Goal: Transaction & Acquisition: Purchase product/service

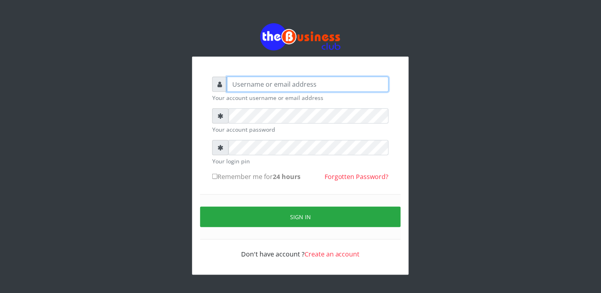
type input "elbally"
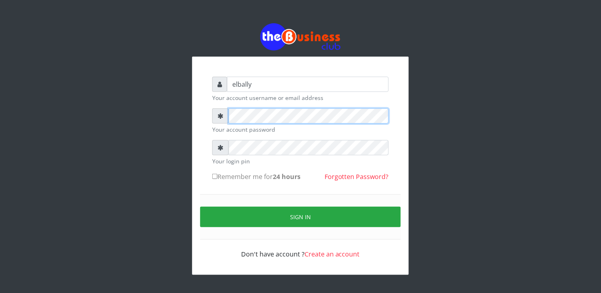
click at [227, 117] on div at bounding box center [300, 115] width 176 height 15
click at [214, 176] on input "Remember me for 24 hours" at bounding box center [214, 176] width 5 height 5
checkbox input "true"
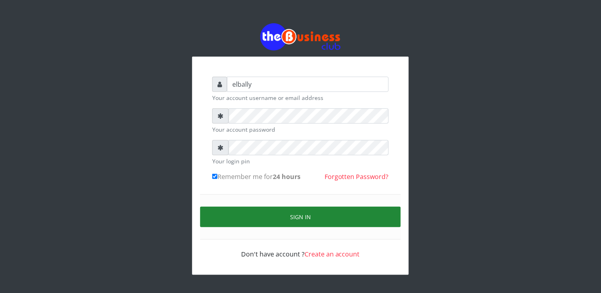
click at [293, 217] on button "Sign in" at bounding box center [300, 216] width 200 height 20
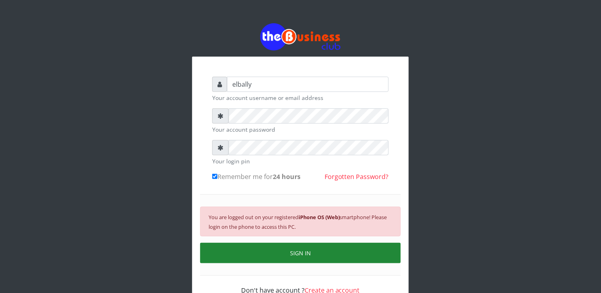
click at [293, 249] on button "SIGN IN" at bounding box center [300, 253] width 200 height 20
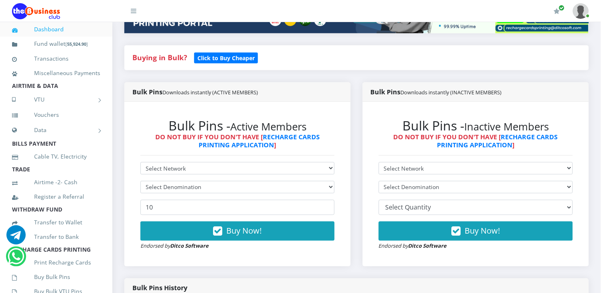
scroll to position [160, 0]
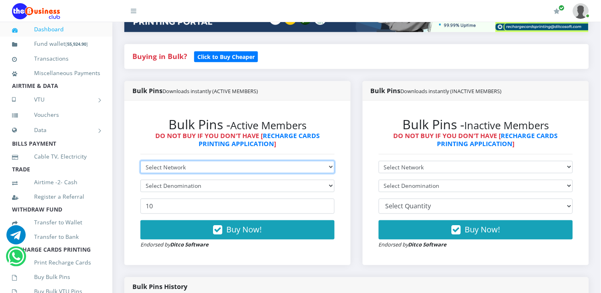
click at [186, 161] on select "Select Network MTN Globacom 9Mobile Airtel" at bounding box center [237, 167] width 194 height 12
select select "MTN"
click at [140, 161] on select "Select Network MTN Globacom 9Mobile Airtel" at bounding box center [237, 167] width 194 height 12
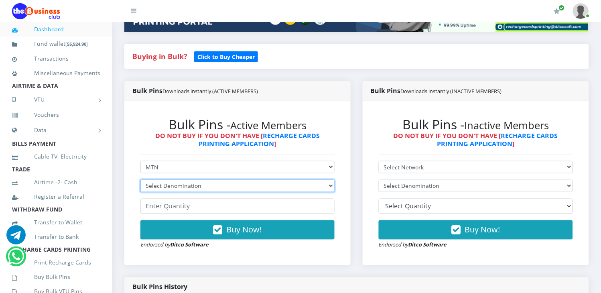
click at [175, 180] on select "Select Denomination MTN NGN100 - ₦96.98 MTN NGN200 - ₦193.96 MTN NGN400 - ₦387.…" at bounding box center [237, 186] width 194 height 12
select select "484.9-500"
click at [140, 180] on select "Select Denomination MTN NGN100 - ₦96.98 MTN NGN200 - ₦193.96 MTN NGN400 - ₦387.…" at bounding box center [237, 186] width 194 height 12
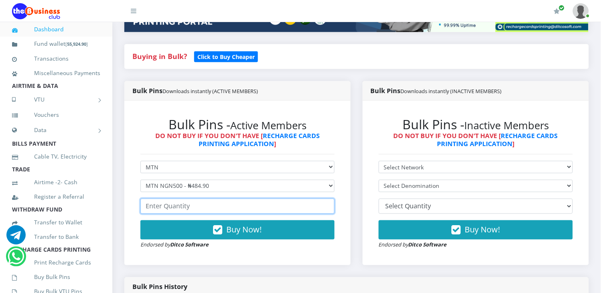
click at [176, 199] on input "number" at bounding box center [237, 205] width 194 height 15
click at [325, 198] on input "1" at bounding box center [237, 205] width 194 height 15
click at [325, 198] on input "2" at bounding box center [237, 205] width 194 height 15
click at [325, 198] on input "3" at bounding box center [237, 205] width 194 height 15
click at [325, 198] on input "4" at bounding box center [237, 205] width 194 height 15
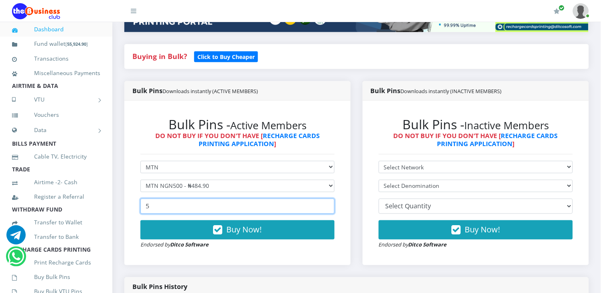
click at [325, 198] on input "5" at bounding box center [237, 205] width 194 height 15
click at [325, 198] on input "6" at bounding box center [237, 205] width 194 height 15
click at [325, 198] on input "7" at bounding box center [237, 205] width 194 height 15
click at [325, 198] on input "8" at bounding box center [237, 205] width 194 height 15
click at [325, 198] on input "9" at bounding box center [237, 205] width 194 height 15
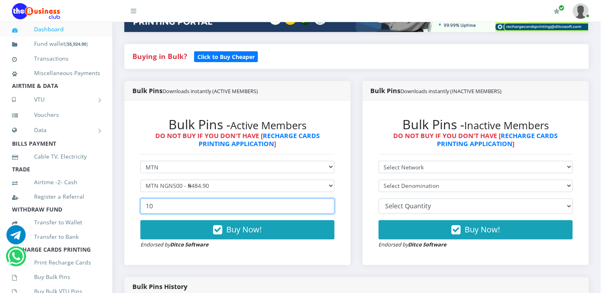
click at [325, 198] on input "10" at bounding box center [237, 205] width 194 height 15
click at [325, 198] on input "11" at bounding box center [237, 205] width 194 height 15
click at [325, 198] on input "12" at bounding box center [237, 205] width 194 height 15
click at [325, 198] on input "13" at bounding box center [237, 205] width 194 height 15
click at [325, 198] on input "14" at bounding box center [237, 205] width 194 height 15
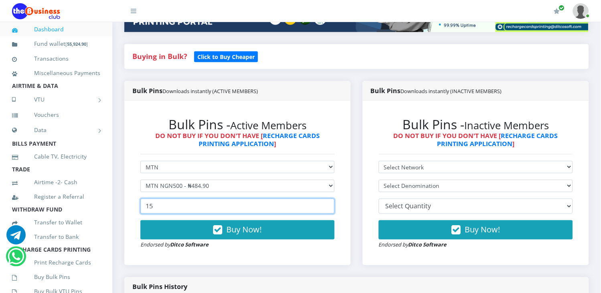
click at [325, 198] on input "15" at bounding box center [237, 205] width 194 height 15
click at [325, 198] on input "16" at bounding box center [237, 205] width 194 height 15
click at [325, 198] on input "17" at bounding box center [237, 205] width 194 height 15
click at [325, 198] on input "18" at bounding box center [237, 205] width 194 height 15
click at [325, 198] on input "19" at bounding box center [237, 205] width 194 height 15
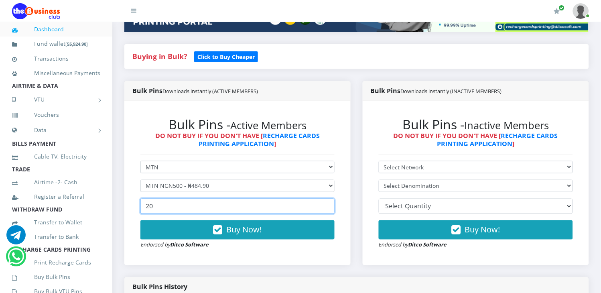
click at [325, 198] on input "20" at bounding box center [237, 205] width 194 height 15
click at [325, 198] on input "21" at bounding box center [237, 205] width 194 height 15
click at [325, 198] on input "22" at bounding box center [237, 205] width 194 height 15
click at [325, 198] on input "23" at bounding box center [237, 205] width 194 height 15
click at [325, 198] on input "24" at bounding box center [237, 205] width 194 height 15
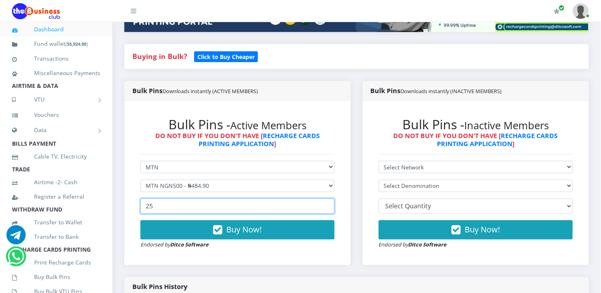
click at [325, 198] on input "25" at bounding box center [237, 205] width 194 height 15
click at [325, 198] on input "26" at bounding box center [237, 205] width 194 height 15
click at [325, 198] on input "27" at bounding box center [237, 205] width 194 height 15
click at [325, 198] on input "28" at bounding box center [237, 205] width 194 height 15
click at [325, 198] on input "29" at bounding box center [237, 205] width 194 height 15
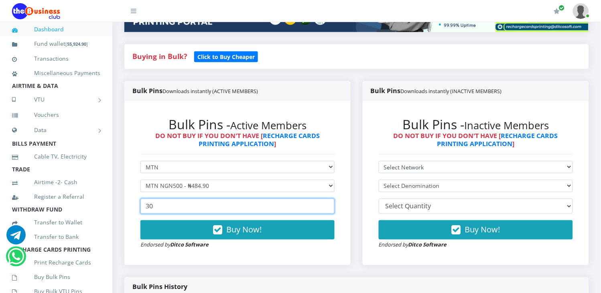
click at [325, 198] on input "30" at bounding box center [237, 205] width 194 height 15
click at [325, 198] on input "31" at bounding box center [237, 205] width 194 height 15
click at [325, 198] on input "32" at bounding box center [237, 205] width 194 height 15
click at [325, 198] on input "33" at bounding box center [237, 205] width 194 height 15
click at [325, 198] on input "34" at bounding box center [237, 205] width 194 height 15
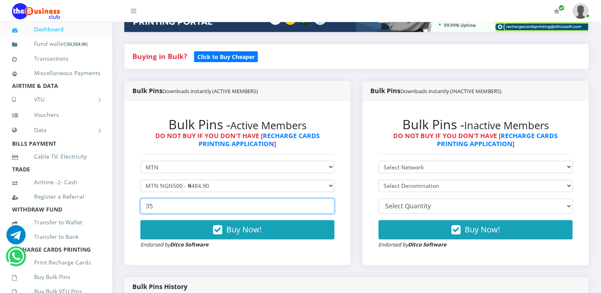
click at [325, 198] on input "35" at bounding box center [237, 205] width 194 height 15
click at [325, 198] on input "36" at bounding box center [237, 205] width 194 height 15
click at [325, 198] on input "37" at bounding box center [237, 205] width 194 height 15
click at [325, 198] on input "38" at bounding box center [237, 205] width 194 height 15
click at [325, 198] on input "39" at bounding box center [237, 205] width 194 height 15
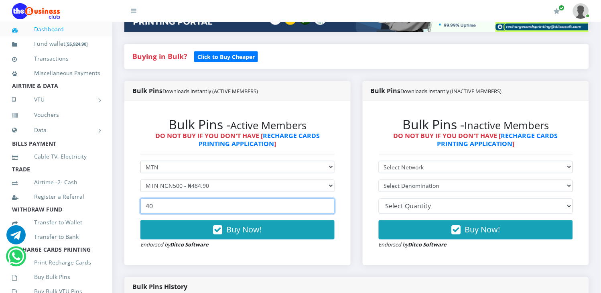
type input "40"
click at [325, 198] on input "40" at bounding box center [237, 205] width 194 height 15
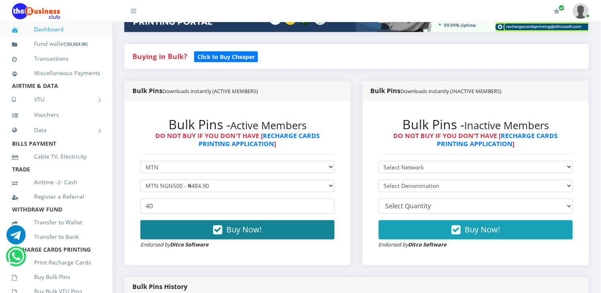
click at [239, 224] on span "Buy Now!" at bounding box center [244, 229] width 35 height 11
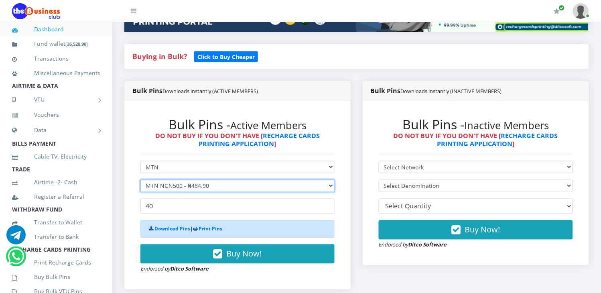
click at [230, 180] on select "Select Denomination MTN NGN100 - ₦96.98 MTN NGN200 - ₦193.96 MTN NGN400 - ₦387.…" at bounding box center [237, 186] width 194 height 12
select select "193.96-200"
click at [140, 180] on select "Select Denomination MTN NGN100 - ₦96.98 MTN NGN200 - ₦193.96 MTN NGN400 - ₦387.…" at bounding box center [237, 186] width 194 height 12
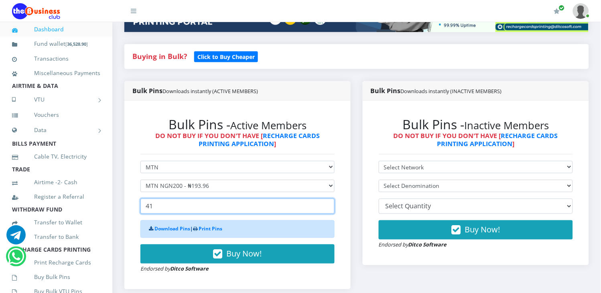
click at [326, 198] on input "41" at bounding box center [237, 205] width 194 height 15
click at [326, 198] on input "42" at bounding box center [237, 205] width 194 height 15
click at [326, 198] on input "43" at bounding box center [237, 205] width 194 height 15
click at [326, 198] on input "44" at bounding box center [237, 205] width 194 height 15
click at [326, 198] on input "45" at bounding box center [237, 205] width 194 height 15
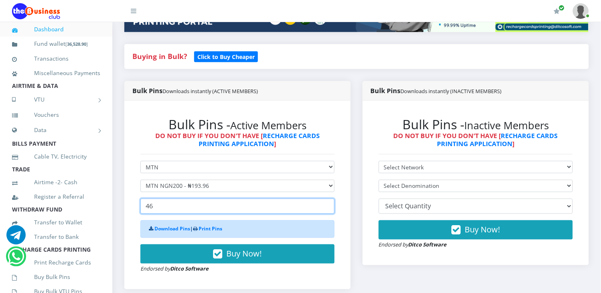
click at [326, 198] on input "46" at bounding box center [237, 205] width 194 height 15
click at [326, 198] on input "47" at bounding box center [237, 205] width 194 height 15
click at [326, 198] on input "48" at bounding box center [237, 205] width 194 height 15
click at [326, 198] on input "49" at bounding box center [237, 205] width 194 height 15
type input "50"
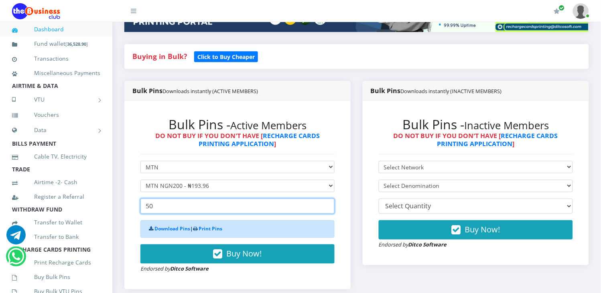
click at [326, 198] on input "50" at bounding box center [237, 205] width 194 height 15
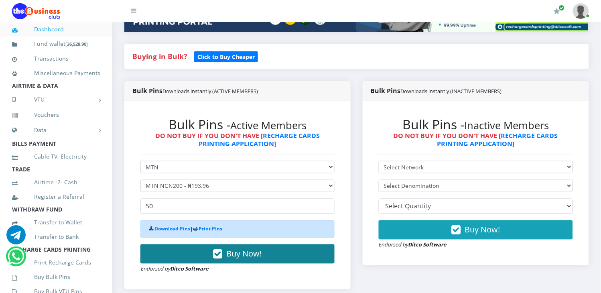
click at [241, 248] on span "Buy Now!" at bounding box center [244, 253] width 35 height 11
click at [239, 248] on span "Buy Now!" at bounding box center [244, 253] width 35 height 11
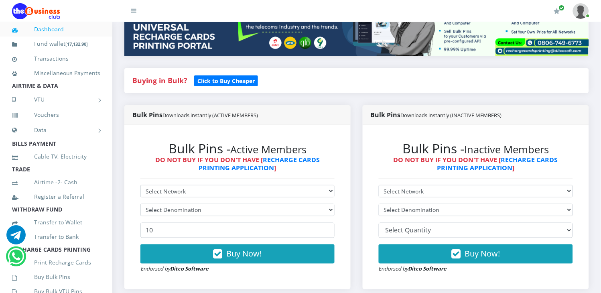
scroll to position [95, 0]
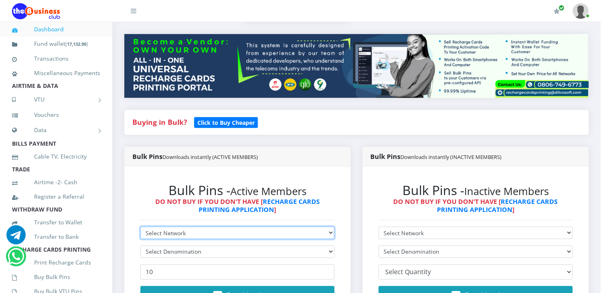
click at [165, 227] on select "Select Network MTN Globacom 9Mobile Airtel" at bounding box center [237, 233] width 194 height 12
select select "MTN"
click at [140, 227] on select "Select Network MTN Globacom 9Mobile Airtel" at bounding box center [237, 233] width 194 height 12
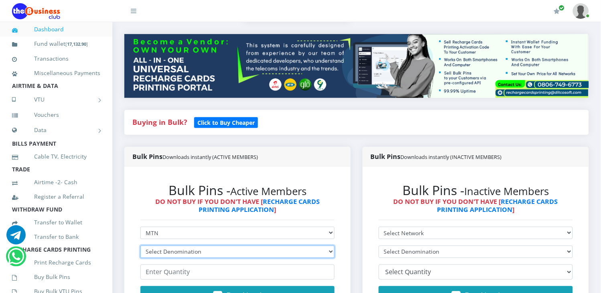
click at [163, 245] on select "Select Denomination MTN NGN100 - ₦96.98 MTN NGN200 - ₦193.96 MTN NGN400 - ₦387.…" at bounding box center [237, 251] width 194 height 12
select select "96.98-100"
click at [140, 245] on select "Select Denomination MTN NGN100 - ₦96.98 MTN NGN200 - ₦193.96 MTN NGN400 - ₦387.…" at bounding box center [237, 251] width 194 height 12
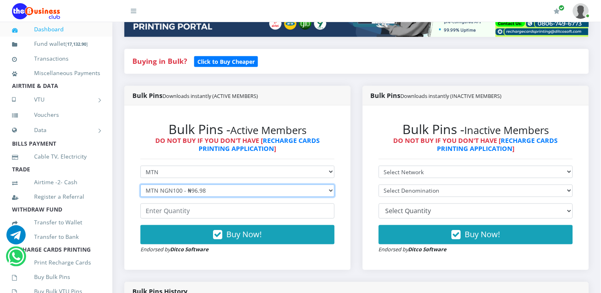
scroll to position [166, 0]
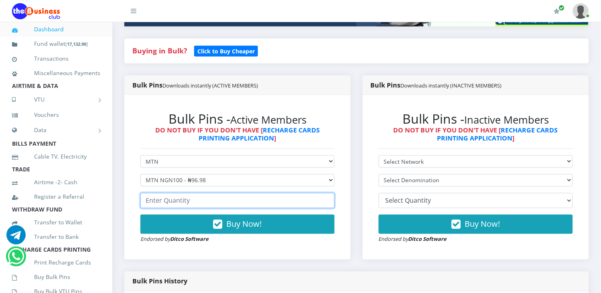
click at [247, 194] on input "number" at bounding box center [237, 200] width 194 height 15
click at [327, 193] on input "1" at bounding box center [237, 200] width 194 height 15
click at [327, 193] on input "2" at bounding box center [237, 200] width 194 height 15
click at [327, 193] on input "3" at bounding box center [237, 200] width 194 height 15
click at [327, 193] on input "4" at bounding box center [237, 200] width 194 height 15
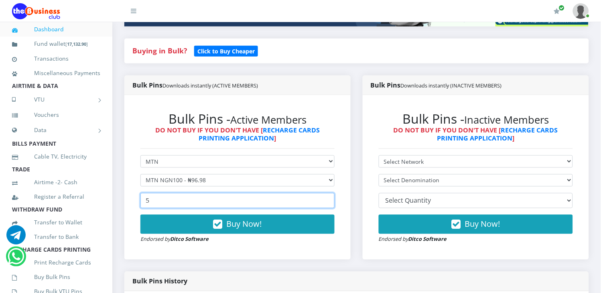
click at [327, 193] on input "5" at bounding box center [237, 200] width 194 height 15
click at [327, 193] on input "6" at bounding box center [237, 200] width 194 height 15
click at [327, 193] on input "7" at bounding box center [237, 200] width 194 height 15
click at [327, 193] on input "9" at bounding box center [237, 200] width 194 height 15
click at [327, 193] on input "10" at bounding box center [237, 200] width 194 height 15
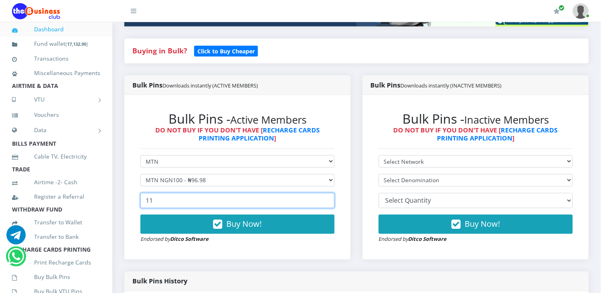
click at [327, 193] on input "11" at bounding box center [237, 200] width 194 height 15
click at [327, 193] on input "12" at bounding box center [237, 200] width 194 height 15
click at [327, 193] on input "13" at bounding box center [237, 200] width 194 height 15
click at [327, 193] on input "14" at bounding box center [237, 200] width 194 height 15
click at [327, 193] on input "15" at bounding box center [237, 200] width 194 height 15
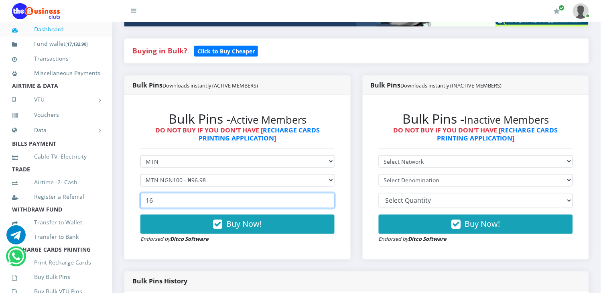
click at [327, 193] on input "16" at bounding box center [237, 200] width 194 height 15
click at [327, 193] on input "17" at bounding box center [237, 200] width 194 height 15
click at [327, 193] on input "18" at bounding box center [237, 200] width 194 height 15
click at [327, 193] on input "19" at bounding box center [237, 200] width 194 height 15
click at [327, 193] on input "20" at bounding box center [237, 200] width 194 height 15
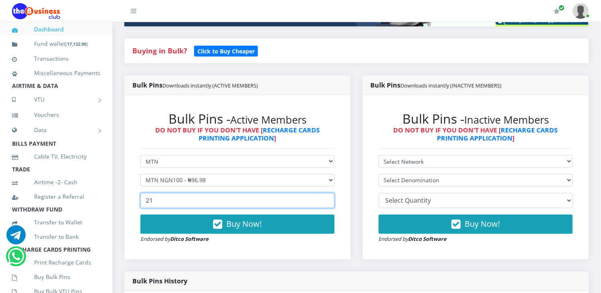
click at [327, 193] on input "21" at bounding box center [237, 200] width 194 height 15
click at [327, 193] on input "22" at bounding box center [237, 200] width 194 height 15
click at [327, 193] on input "23" at bounding box center [237, 200] width 194 height 15
click at [327, 193] on input "24" at bounding box center [237, 200] width 194 height 15
click at [327, 193] on input "25" at bounding box center [237, 200] width 194 height 15
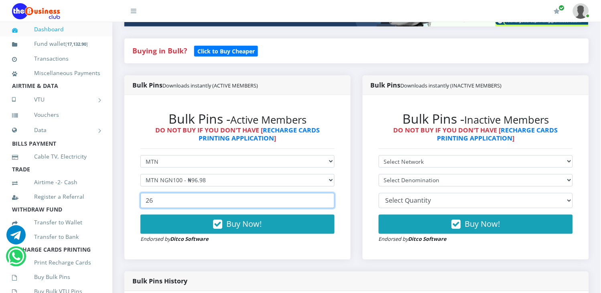
click at [327, 193] on input "26" at bounding box center [237, 200] width 194 height 15
click at [327, 193] on input "27" at bounding box center [237, 200] width 194 height 15
click at [327, 193] on input "28" at bounding box center [237, 200] width 194 height 15
click at [327, 193] on input "29" at bounding box center [237, 200] width 194 height 15
click at [327, 193] on input "30" at bounding box center [237, 200] width 194 height 15
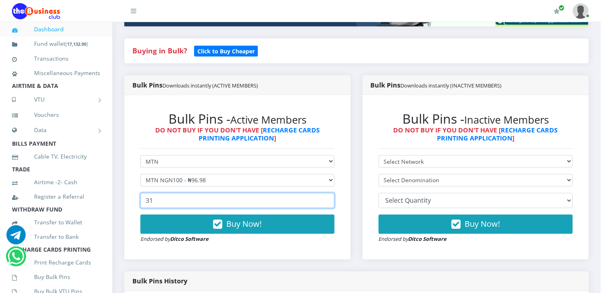
click at [327, 193] on input "31" at bounding box center [237, 200] width 194 height 15
click at [327, 193] on input "32" at bounding box center [237, 200] width 194 height 15
click at [327, 193] on input "33" at bounding box center [237, 200] width 194 height 15
click at [327, 193] on input "34" at bounding box center [237, 200] width 194 height 15
click at [327, 193] on input "35" at bounding box center [237, 200] width 194 height 15
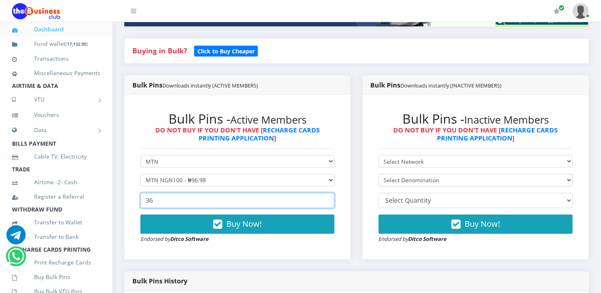
click at [327, 193] on input "36" at bounding box center [237, 200] width 194 height 15
click at [327, 193] on input "37" at bounding box center [237, 200] width 194 height 15
click at [327, 193] on input "38" at bounding box center [237, 200] width 194 height 15
click at [327, 193] on input "39" at bounding box center [237, 200] width 194 height 15
click at [327, 193] on input "40" at bounding box center [237, 200] width 194 height 15
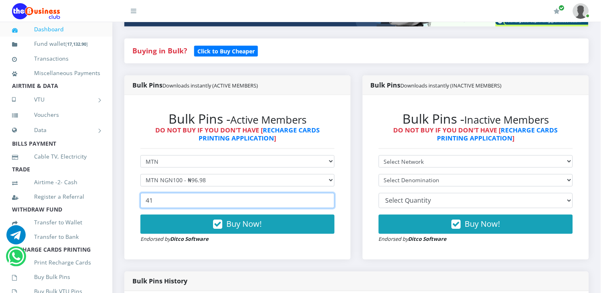
click at [327, 193] on input "41" at bounding box center [237, 200] width 194 height 15
click at [327, 193] on input "42" at bounding box center [237, 200] width 194 height 15
click at [327, 193] on input "43" at bounding box center [237, 200] width 194 height 15
click at [327, 193] on input "44" at bounding box center [237, 200] width 194 height 15
click at [327, 193] on input "45" at bounding box center [237, 200] width 194 height 15
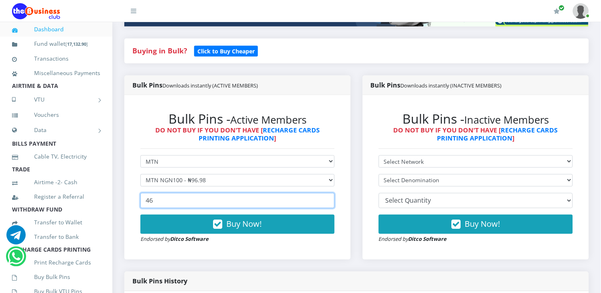
click at [327, 193] on input "46" at bounding box center [237, 200] width 194 height 15
click at [327, 193] on input "47" at bounding box center [237, 200] width 194 height 15
click at [327, 193] on input "48" at bounding box center [237, 200] width 194 height 15
click at [327, 193] on input "49" at bounding box center [237, 200] width 194 height 15
type input "50"
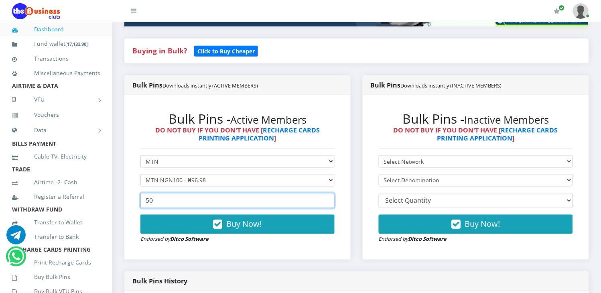
click at [327, 193] on input "50" at bounding box center [237, 200] width 194 height 15
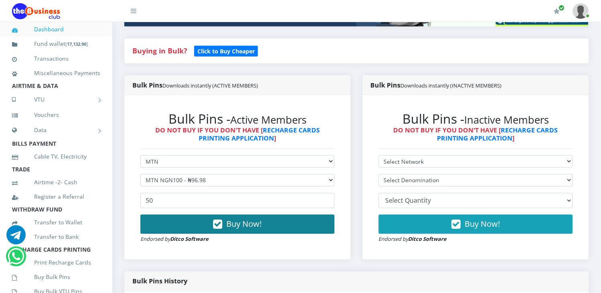
click at [249, 218] on span "Buy Now!" at bounding box center [244, 223] width 35 height 11
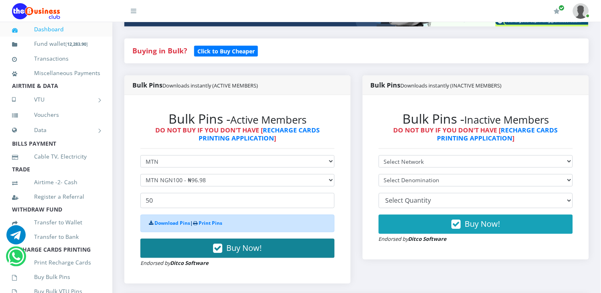
click at [244, 243] on span "Buy Now!" at bounding box center [244, 248] width 35 height 11
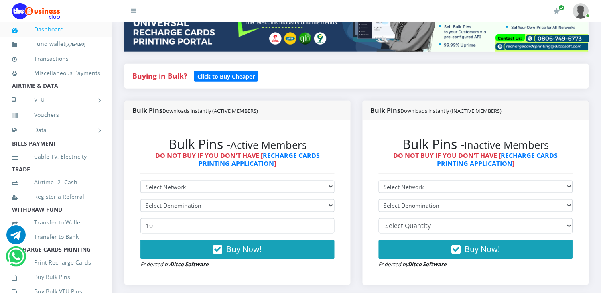
scroll to position [142, 0]
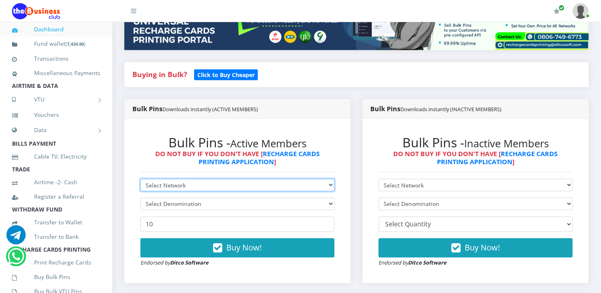
click at [245, 179] on select "Select Network MTN Globacom 9Mobile Airtel" at bounding box center [237, 185] width 194 height 12
select select "MTN"
click at [140, 179] on select "Select Network MTN Globacom 9Mobile Airtel" at bounding box center [237, 185] width 194 height 12
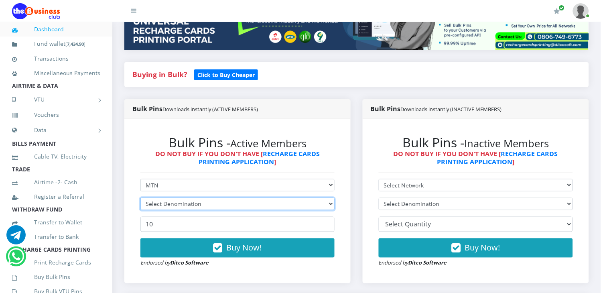
click at [221, 198] on select "Select Denomination" at bounding box center [237, 204] width 194 height 12
select select "96.98-100"
click at [140, 198] on select "Select Denomination MTN NGN100 - ₦96.98 MTN NGN200 - ₦193.96 MTN NGN400 - ₦387.…" at bounding box center [237, 204] width 194 height 12
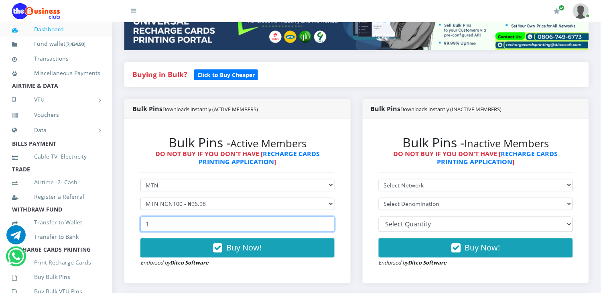
click at [326, 216] on input "1" at bounding box center [237, 223] width 194 height 15
click at [326, 216] on input "2" at bounding box center [237, 223] width 194 height 15
click at [326, 216] on input "3" at bounding box center [237, 223] width 194 height 15
click at [326, 216] on input "4" at bounding box center [237, 223] width 194 height 15
click at [326, 216] on input "5" at bounding box center [237, 223] width 194 height 15
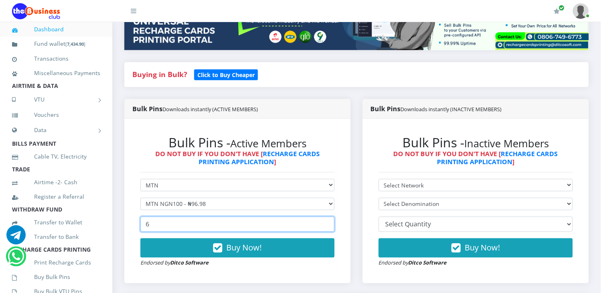
click at [326, 216] on input "6" at bounding box center [237, 223] width 194 height 15
click at [326, 216] on input "7" at bounding box center [237, 223] width 194 height 15
click at [326, 216] on input "8" at bounding box center [237, 223] width 194 height 15
click at [326, 216] on input "9" at bounding box center [237, 223] width 194 height 15
click at [326, 216] on input "10" at bounding box center [237, 223] width 194 height 15
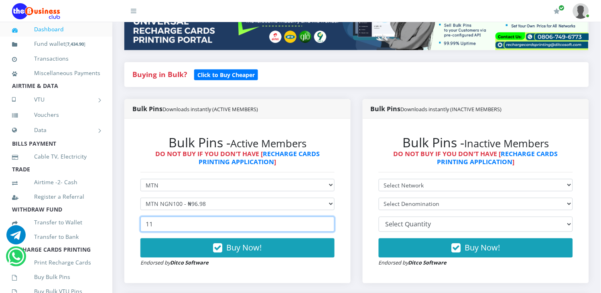
click at [326, 216] on input "11" at bounding box center [237, 223] width 194 height 15
click at [326, 216] on input "12" at bounding box center [237, 223] width 194 height 15
click at [326, 216] on input "13" at bounding box center [237, 223] width 194 height 15
click at [326, 216] on input "14" at bounding box center [237, 223] width 194 height 15
click at [326, 216] on input "15" at bounding box center [237, 223] width 194 height 15
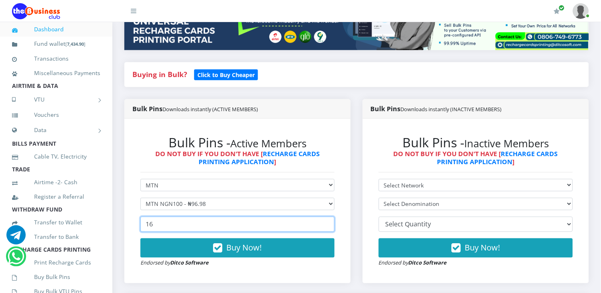
click at [326, 216] on input "16" at bounding box center [237, 223] width 194 height 15
click at [326, 216] on input "17" at bounding box center [237, 223] width 194 height 15
click at [326, 216] on input "18" at bounding box center [237, 223] width 194 height 15
click at [326, 216] on input "19" at bounding box center [237, 223] width 194 height 15
click at [326, 216] on input "20" at bounding box center [237, 223] width 194 height 15
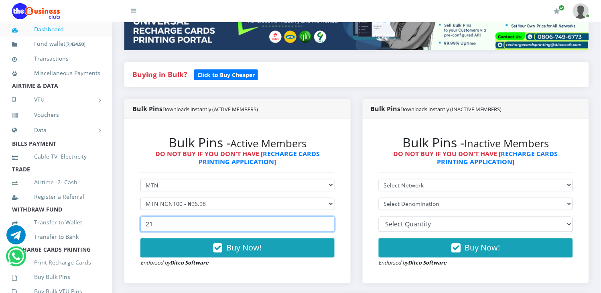
click at [326, 216] on input "21" at bounding box center [237, 223] width 194 height 15
click at [326, 216] on input "22" at bounding box center [237, 223] width 194 height 15
click at [326, 216] on input "23" at bounding box center [237, 223] width 194 height 15
click at [326, 216] on input "24" at bounding box center [237, 223] width 194 height 15
click at [326, 216] on input "25" at bounding box center [237, 223] width 194 height 15
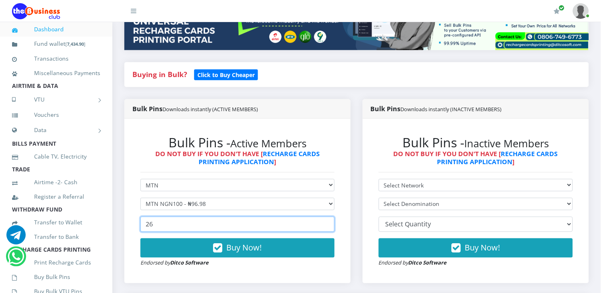
click at [326, 216] on input "26" at bounding box center [237, 223] width 194 height 15
click at [326, 216] on input "27" at bounding box center [237, 223] width 194 height 15
click at [326, 216] on input "28" at bounding box center [237, 223] width 194 height 15
click at [326, 216] on input "29" at bounding box center [237, 223] width 194 height 15
click at [326, 216] on input "30" at bounding box center [237, 223] width 194 height 15
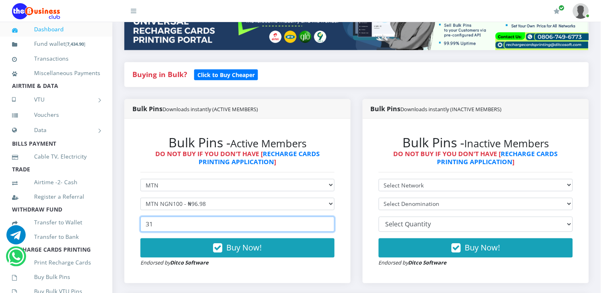
click at [326, 216] on input "31" at bounding box center [237, 223] width 194 height 15
click at [326, 216] on input "32" at bounding box center [237, 223] width 194 height 15
click at [326, 216] on input "33" at bounding box center [237, 223] width 194 height 15
click at [326, 216] on input "34" at bounding box center [237, 223] width 194 height 15
click at [326, 216] on input "35" at bounding box center [237, 223] width 194 height 15
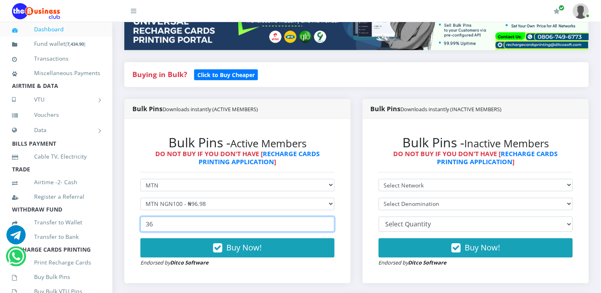
click at [326, 216] on input "36" at bounding box center [237, 223] width 194 height 15
click at [326, 216] on input "37" at bounding box center [237, 223] width 194 height 15
click at [326, 216] on input "38" at bounding box center [237, 223] width 194 height 15
click at [326, 216] on input "39" at bounding box center [237, 223] width 194 height 15
click at [326, 216] on input "40" at bounding box center [237, 223] width 194 height 15
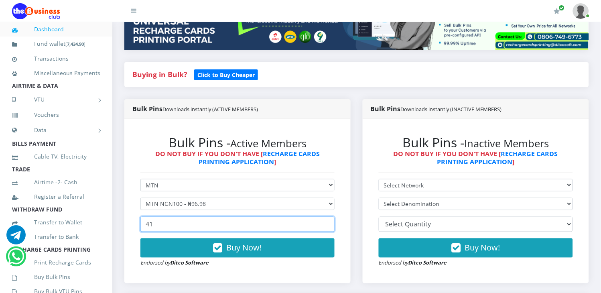
click at [326, 216] on input "41" at bounding box center [237, 223] width 194 height 15
click at [326, 216] on input "42" at bounding box center [237, 223] width 194 height 15
click at [326, 216] on input "43" at bounding box center [237, 223] width 194 height 15
click at [326, 216] on input "44" at bounding box center [237, 223] width 194 height 15
click at [326, 216] on input "45" at bounding box center [237, 223] width 194 height 15
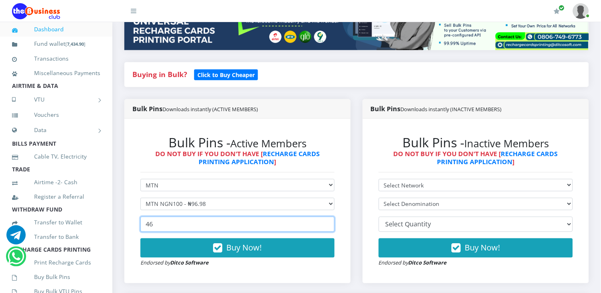
click at [326, 216] on input "46" at bounding box center [237, 223] width 194 height 15
click at [326, 216] on input "47" at bounding box center [237, 223] width 194 height 15
click at [326, 216] on input "48" at bounding box center [237, 223] width 194 height 15
click at [326, 216] on input "49" at bounding box center [237, 223] width 194 height 15
type input "50"
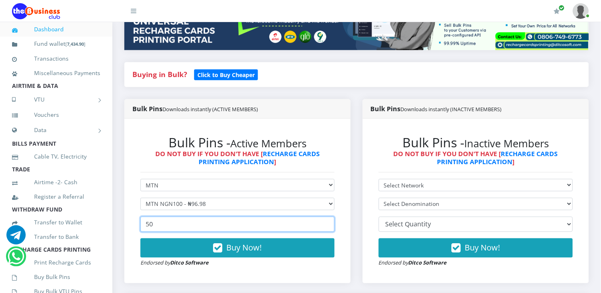
click at [326, 216] on input "50" at bounding box center [237, 223] width 194 height 15
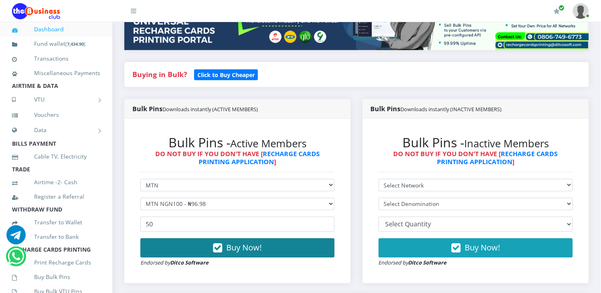
click at [258, 242] on span "Buy Now!" at bounding box center [244, 247] width 35 height 11
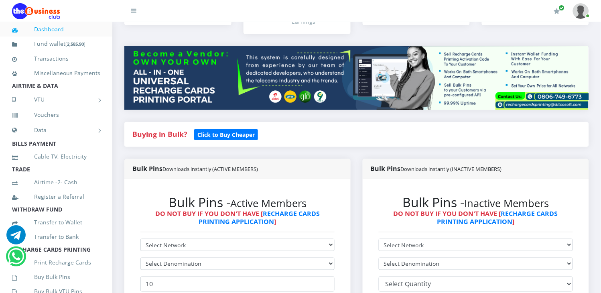
scroll to position [71, 0]
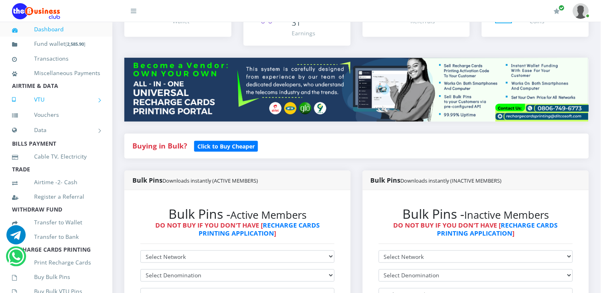
click at [49, 107] on link "VTU" at bounding box center [56, 99] width 88 height 20
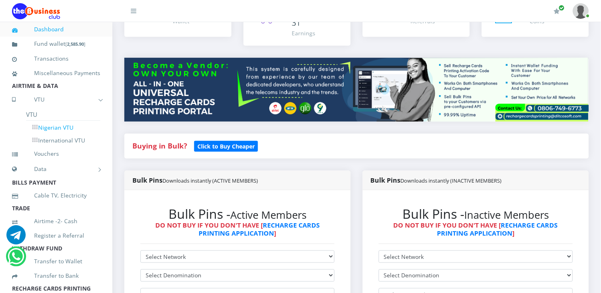
click at [53, 134] on link "Nigerian VTU" at bounding box center [63, 128] width 74 height 14
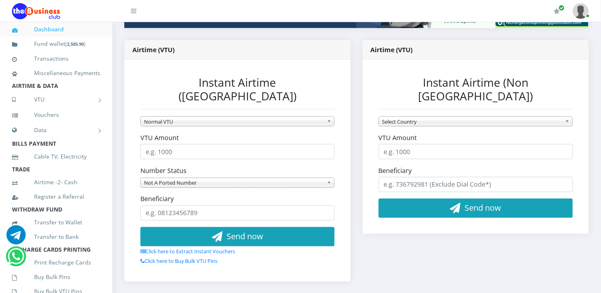
scroll to position [166, 0]
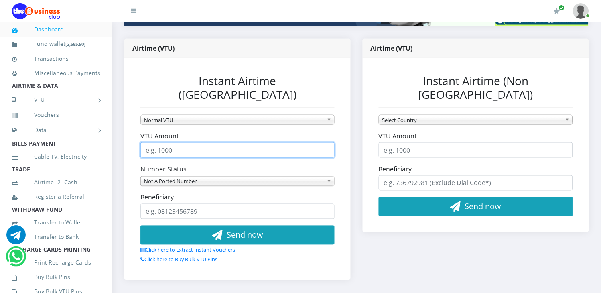
click at [172, 142] on input "VTU Amount" at bounding box center [237, 149] width 194 height 15
click at [326, 142] on input "1" at bounding box center [237, 149] width 194 height 15
click at [326, 142] on input "2" at bounding box center [237, 149] width 194 height 15
click at [326, 142] on input "3" at bounding box center [237, 149] width 194 height 15
click at [326, 142] on input "4" at bounding box center [237, 149] width 194 height 15
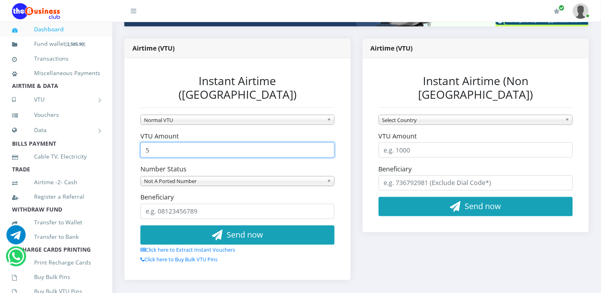
click at [326, 142] on input "5" at bounding box center [237, 149] width 194 height 15
click at [326, 142] on input "6" at bounding box center [237, 149] width 194 height 15
click at [326, 142] on input "7" at bounding box center [237, 149] width 194 height 15
click at [326, 142] on input "8" at bounding box center [237, 149] width 194 height 15
click at [326, 142] on input "9" at bounding box center [237, 149] width 194 height 15
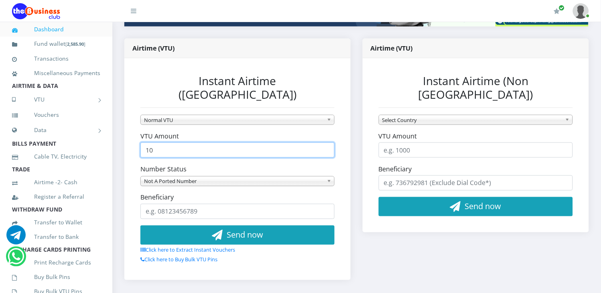
click at [326, 142] on input "10" at bounding box center [237, 149] width 194 height 15
click at [326, 142] on input "11" at bounding box center [237, 149] width 194 height 15
click at [326, 142] on input "12" at bounding box center [237, 149] width 194 height 15
click at [326, 142] on input "13" at bounding box center [237, 149] width 194 height 15
click at [326, 142] on input "14" at bounding box center [237, 149] width 194 height 15
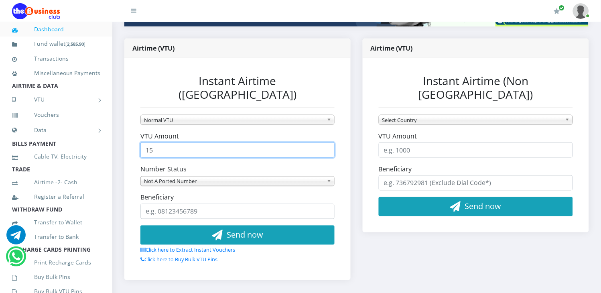
click at [326, 142] on input "15" at bounding box center [237, 149] width 194 height 15
click at [326, 142] on input "16" at bounding box center [237, 149] width 194 height 15
click at [326, 142] on input "17" at bounding box center [237, 149] width 194 height 15
click at [326, 142] on input "18" at bounding box center [237, 149] width 194 height 15
click at [326, 142] on input "19" at bounding box center [237, 149] width 194 height 15
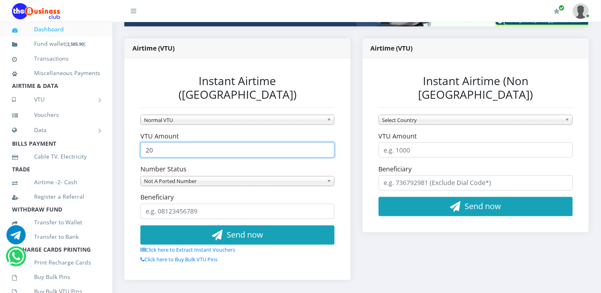
click at [326, 142] on input "20" at bounding box center [237, 149] width 194 height 15
click at [326, 142] on input "21" at bounding box center [237, 149] width 194 height 15
click at [326, 142] on input "22" at bounding box center [237, 149] width 194 height 15
click at [326, 142] on input "23" at bounding box center [237, 149] width 194 height 15
click at [326, 142] on input "24" at bounding box center [237, 149] width 194 height 15
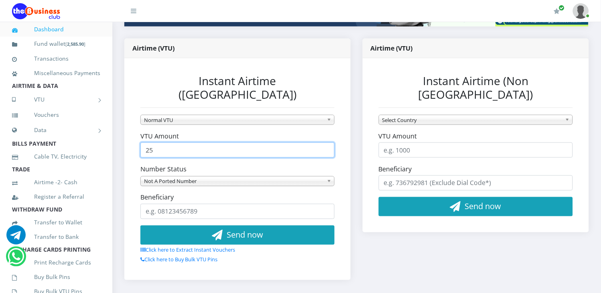
click at [326, 142] on input "25" at bounding box center [237, 149] width 194 height 15
click at [326, 142] on input "26" at bounding box center [237, 149] width 194 height 15
click at [326, 142] on input "27" at bounding box center [237, 149] width 194 height 15
click at [326, 142] on input "28" at bounding box center [237, 149] width 194 height 15
click at [326, 142] on input "29" at bounding box center [237, 149] width 194 height 15
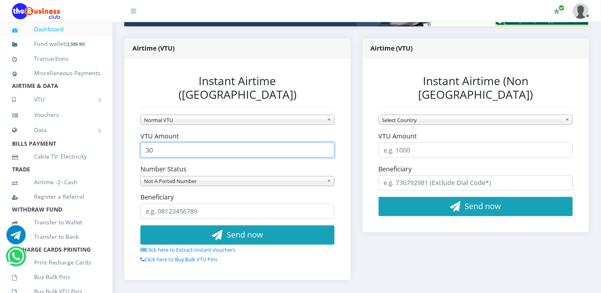
click at [326, 142] on input "30" at bounding box center [237, 149] width 194 height 15
click at [326, 142] on input "31" at bounding box center [237, 149] width 194 height 15
click at [326, 142] on input "32" at bounding box center [237, 149] width 194 height 15
click at [326, 142] on input "33" at bounding box center [237, 149] width 194 height 15
click at [326, 142] on input "34" at bounding box center [237, 149] width 194 height 15
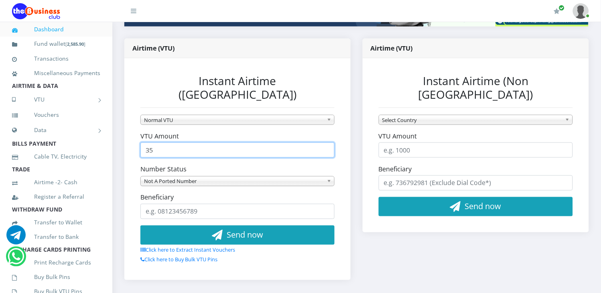
click at [326, 142] on input "35" at bounding box center [237, 149] width 194 height 15
click at [326, 142] on input "36" at bounding box center [237, 149] width 194 height 15
click at [326, 142] on input "37" at bounding box center [237, 149] width 194 height 15
click at [326, 142] on input "38" at bounding box center [237, 149] width 194 height 15
click at [326, 142] on input "39" at bounding box center [237, 149] width 194 height 15
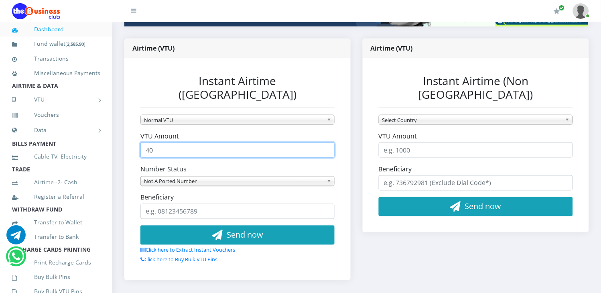
click at [326, 142] on input "40" at bounding box center [237, 149] width 194 height 15
click at [326, 142] on input "41" at bounding box center [237, 149] width 194 height 15
click at [326, 142] on input "42" at bounding box center [237, 149] width 194 height 15
click at [326, 142] on input "43" at bounding box center [237, 149] width 194 height 15
click at [326, 142] on input "44" at bounding box center [237, 149] width 194 height 15
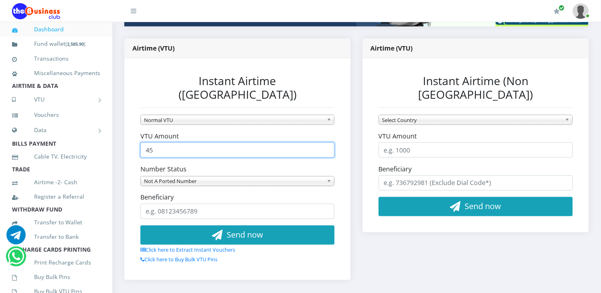
click at [326, 142] on input "45" at bounding box center [237, 149] width 194 height 15
click at [326, 142] on input "46" at bounding box center [237, 149] width 194 height 15
click at [326, 142] on input "47" at bounding box center [237, 149] width 194 height 15
click at [326, 142] on input "48" at bounding box center [237, 149] width 194 height 15
click at [326, 142] on input "49" at bounding box center [237, 149] width 194 height 15
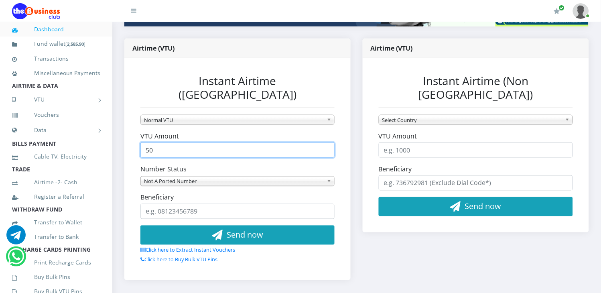
click at [326, 142] on input "50" at bounding box center [237, 149] width 194 height 15
click at [326, 142] on input "51" at bounding box center [237, 149] width 194 height 15
click at [326, 142] on input "52" at bounding box center [237, 149] width 194 height 15
click at [326, 142] on input "53" at bounding box center [237, 149] width 194 height 15
click at [326, 142] on input "54" at bounding box center [237, 149] width 194 height 15
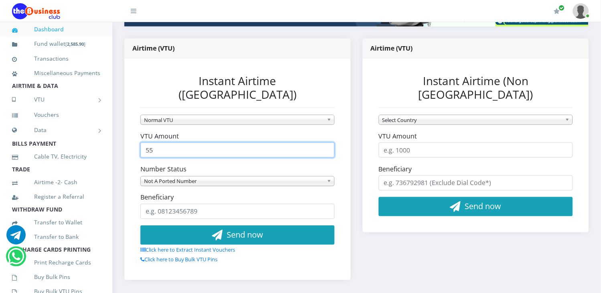
click at [326, 142] on input "55" at bounding box center [237, 149] width 194 height 15
click at [326, 142] on input "56" at bounding box center [237, 149] width 194 height 15
click at [326, 142] on input "57" at bounding box center [237, 149] width 194 height 15
click at [326, 142] on input "58" at bounding box center [237, 149] width 194 height 15
click at [326, 142] on input "59" at bounding box center [237, 149] width 194 height 15
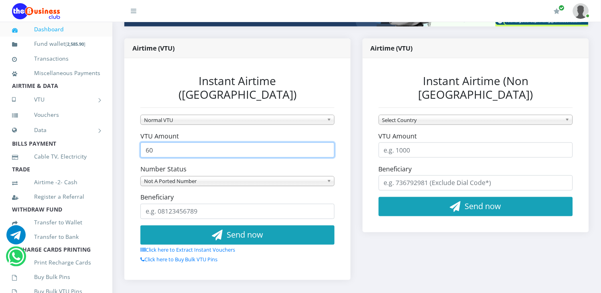
click at [326, 142] on input "60" at bounding box center [237, 149] width 194 height 15
click at [326, 142] on input "61" at bounding box center [237, 149] width 194 height 15
click at [326, 142] on input "62" at bounding box center [237, 149] width 194 height 15
click at [326, 142] on input "63" at bounding box center [237, 149] width 194 height 15
click at [326, 142] on input "64" at bounding box center [237, 149] width 194 height 15
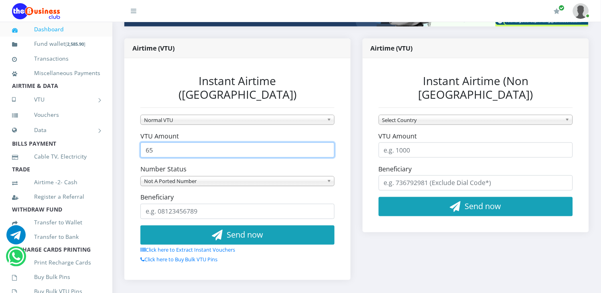
click at [326, 142] on input "65" at bounding box center [237, 149] width 194 height 15
click at [326, 142] on input "66" at bounding box center [237, 149] width 194 height 15
click at [326, 142] on input "67" at bounding box center [237, 149] width 194 height 15
click at [326, 142] on input "68" at bounding box center [237, 149] width 194 height 15
click at [326, 142] on input "69" at bounding box center [237, 149] width 194 height 15
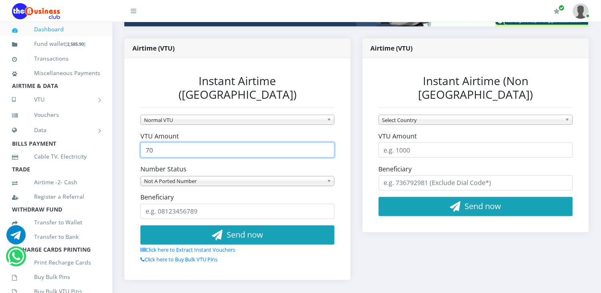
click at [326, 142] on input "70" at bounding box center [237, 149] width 194 height 15
click at [326, 142] on input "71" at bounding box center [237, 149] width 194 height 15
click at [326, 142] on input "72" at bounding box center [237, 149] width 194 height 15
click at [326, 142] on input "73" at bounding box center [237, 149] width 194 height 15
click at [326, 142] on input "74" at bounding box center [237, 149] width 194 height 15
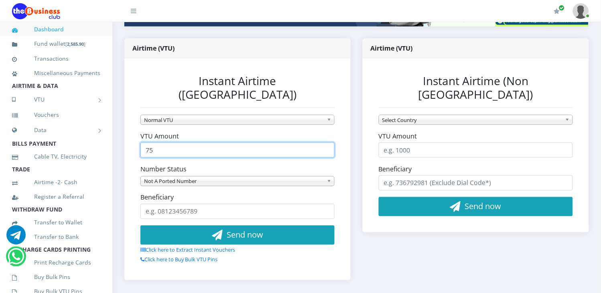
click at [326, 142] on input "75" at bounding box center [237, 149] width 194 height 15
click at [326, 142] on input "76" at bounding box center [237, 149] width 194 height 15
click at [326, 142] on input "77" at bounding box center [237, 149] width 194 height 15
click at [326, 142] on input "78" at bounding box center [237, 149] width 194 height 15
click at [326, 142] on input "79" at bounding box center [237, 149] width 194 height 15
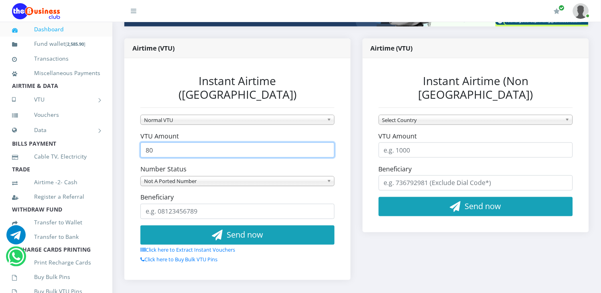
click at [326, 142] on input "80" at bounding box center [237, 149] width 194 height 15
click at [326, 142] on input "81" at bounding box center [237, 149] width 194 height 15
click at [326, 142] on input "82" at bounding box center [237, 149] width 194 height 15
click at [326, 142] on input "83" at bounding box center [237, 149] width 194 height 15
click at [326, 142] on input "84" at bounding box center [237, 149] width 194 height 15
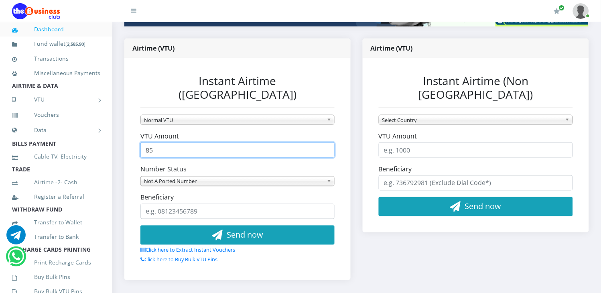
click at [326, 142] on input "85" at bounding box center [237, 149] width 194 height 15
click at [326, 142] on input "86" at bounding box center [237, 149] width 194 height 15
click at [326, 142] on input "87" at bounding box center [237, 149] width 194 height 15
click at [326, 142] on input "88" at bounding box center [237, 149] width 194 height 15
click at [326, 142] on input "89" at bounding box center [237, 149] width 194 height 15
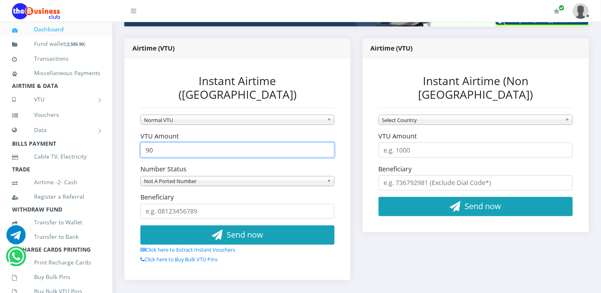
click at [326, 142] on input "90" at bounding box center [237, 149] width 194 height 15
click at [326, 142] on input "91" at bounding box center [237, 149] width 194 height 15
click at [326, 142] on input "92" at bounding box center [237, 149] width 194 height 15
click at [326, 142] on input "93" at bounding box center [237, 149] width 194 height 15
click at [326, 142] on input "92" at bounding box center [237, 149] width 194 height 15
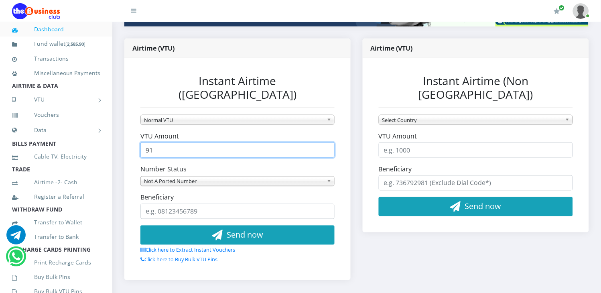
click at [326, 142] on input "91" at bounding box center [237, 149] width 194 height 15
click at [326, 142] on input "90" at bounding box center [237, 149] width 194 height 15
click at [326, 142] on input "89" at bounding box center [237, 149] width 194 height 15
click at [326, 142] on input "88" at bounding box center [237, 149] width 194 height 15
click at [326, 142] on input "87" at bounding box center [237, 149] width 194 height 15
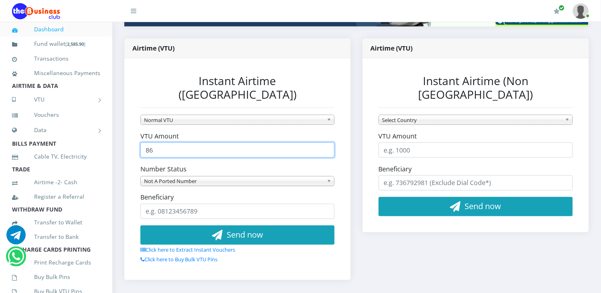
click at [326, 142] on input "86" at bounding box center [237, 149] width 194 height 15
click at [326, 142] on input "85" at bounding box center [237, 149] width 194 height 15
click at [326, 142] on input "84" at bounding box center [237, 149] width 194 height 15
click at [326, 142] on input "83" at bounding box center [237, 149] width 194 height 15
click at [326, 142] on input "82" at bounding box center [237, 149] width 194 height 15
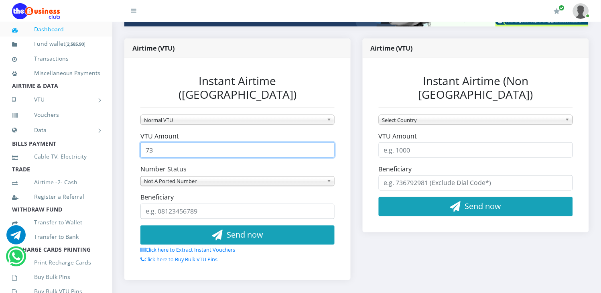
click at [326, 142] on input "73" at bounding box center [237, 149] width 194 height 15
click at [326, 142] on input "74" at bounding box center [237, 149] width 194 height 15
click at [326, 142] on input "75" at bounding box center [237, 149] width 194 height 15
click at [326, 142] on input "76" at bounding box center [237, 149] width 194 height 15
click at [326, 142] on input "77" at bounding box center [237, 149] width 194 height 15
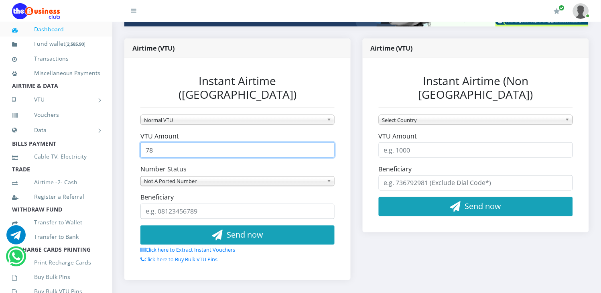
click at [326, 142] on input "78" at bounding box center [237, 149] width 194 height 15
click at [326, 142] on input "79" at bounding box center [237, 149] width 194 height 15
click at [326, 142] on input "80" at bounding box center [237, 149] width 194 height 15
click at [326, 142] on input "81" at bounding box center [237, 149] width 194 height 15
click at [326, 142] on input "82" at bounding box center [237, 149] width 194 height 15
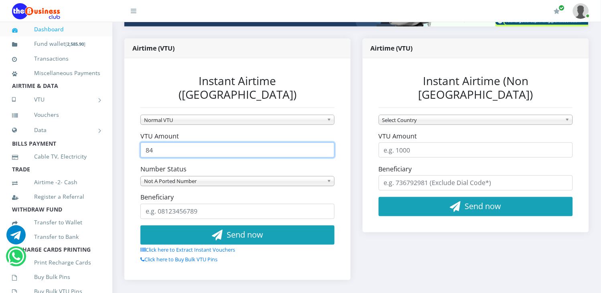
click at [326, 142] on input "84" at bounding box center [237, 149] width 194 height 15
click at [326, 142] on input "85" at bounding box center [237, 149] width 194 height 15
click at [326, 142] on input "405" at bounding box center [237, 149] width 194 height 15
click at [326, 142] on input "461" at bounding box center [237, 149] width 194 height 15
click at [326, 142] on input "462" at bounding box center [237, 149] width 194 height 15
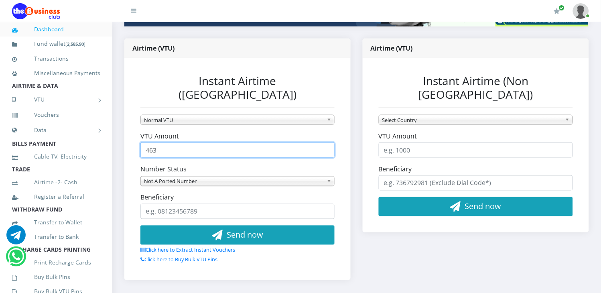
click at [326, 142] on input "463" at bounding box center [237, 149] width 194 height 15
click at [326, 142] on input "479" at bounding box center [237, 149] width 194 height 15
click at [326, 142] on input "480" at bounding box center [237, 149] width 194 height 15
click at [326, 142] on input "481" at bounding box center [237, 149] width 194 height 15
click at [326, 142] on input "482" at bounding box center [237, 149] width 194 height 15
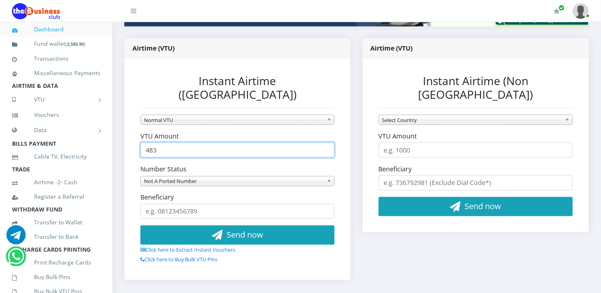
click at [326, 142] on input "483" at bounding box center [237, 149] width 194 height 15
click at [326, 142] on input "484" at bounding box center [237, 149] width 194 height 15
click at [326, 142] on input "485" at bounding box center [237, 149] width 194 height 15
click at [326, 142] on input "486" at bounding box center [237, 149] width 194 height 15
click at [326, 142] on input "487" at bounding box center [237, 149] width 194 height 15
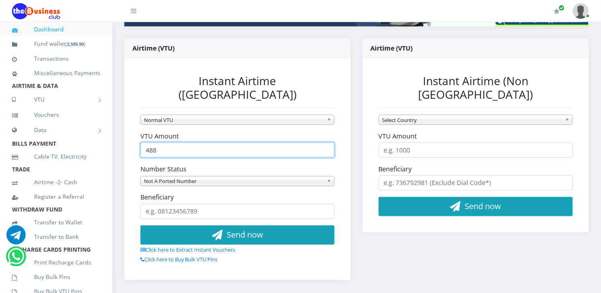
click at [326, 142] on input "488" at bounding box center [237, 149] width 194 height 15
click at [326, 142] on input "489" at bounding box center [237, 149] width 194 height 15
click at [326, 142] on input "490" at bounding box center [237, 149] width 194 height 15
click at [326, 142] on input "491" at bounding box center [237, 149] width 194 height 15
click at [326, 142] on input "492" at bounding box center [237, 149] width 194 height 15
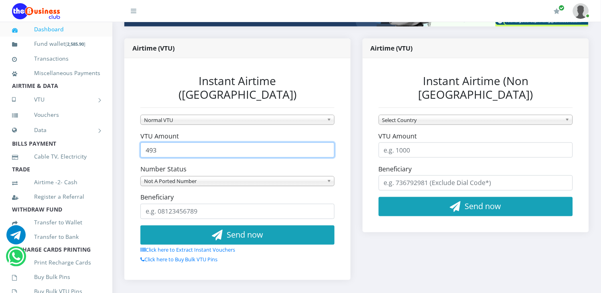
click at [326, 142] on input "493" at bounding box center [237, 149] width 194 height 15
click at [326, 142] on input "494" at bounding box center [237, 149] width 194 height 15
click at [326, 142] on input "495" at bounding box center [237, 149] width 194 height 15
click at [326, 142] on input "496" at bounding box center [237, 149] width 194 height 15
click at [326, 142] on input "497" at bounding box center [237, 149] width 194 height 15
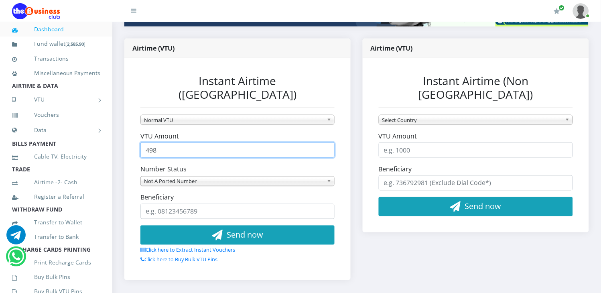
click at [326, 142] on input "498" at bounding box center [237, 149] width 194 height 15
click at [326, 142] on input "499" at bounding box center [237, 149] width 194 height 15
type input "500"
click at [326, 142] on input "500" at bounding box center [237, 149] width 194 height 15
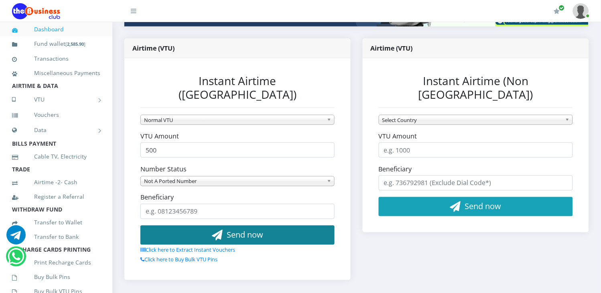
click at [239, 229] on span "Send now" at bounding box center [245, 234] width 36 height 11
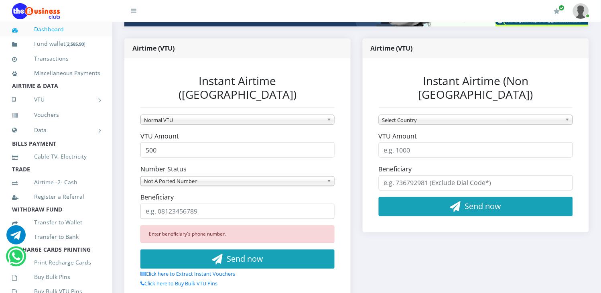
click at [230, 225] on div "Enter beneficiary's phone number." at bounding box center [237, 234] width 194 height 18
click at [187, 225] on div "Enter beneficiary's phone number." at bounding box center [237, 234] width 194 height 18
